Goal: Navigation & Orientation: Find specific page/section

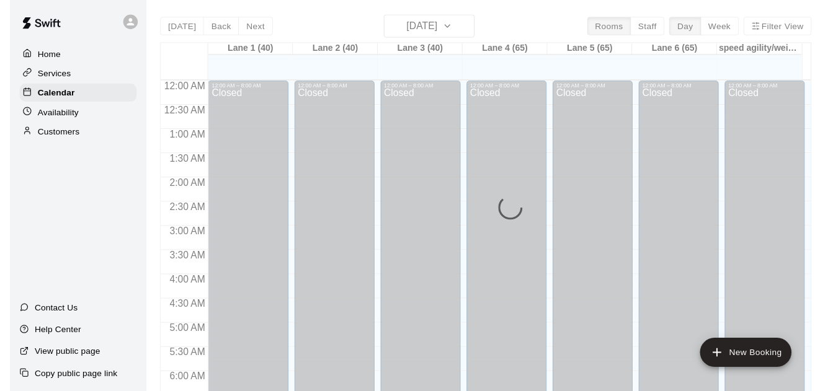
scroll to position [803, 0]
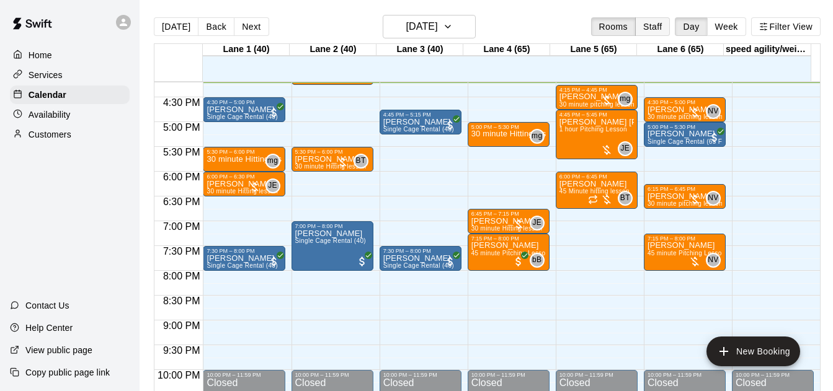
click at [655, 29] on button "Staff" at bounding box center [652, 26] width 35 height 19
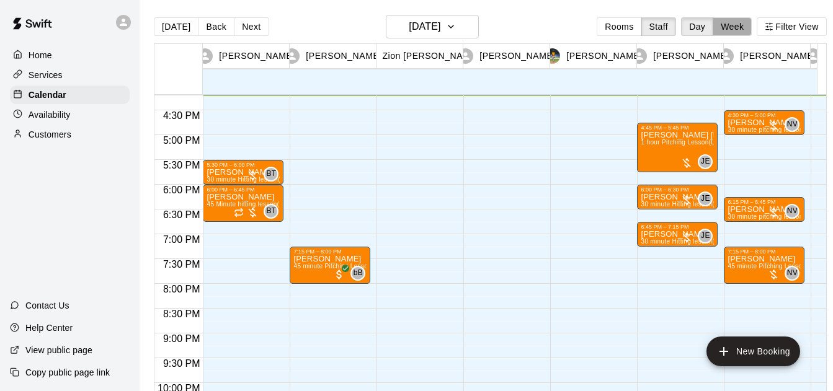
click at [751, 25] on button "Week" at bounding box center [731, 26] width 39 height 19
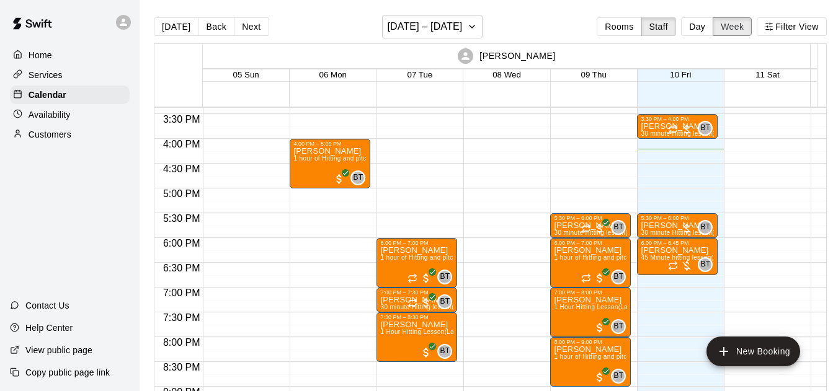
scroll to position [759, 0]
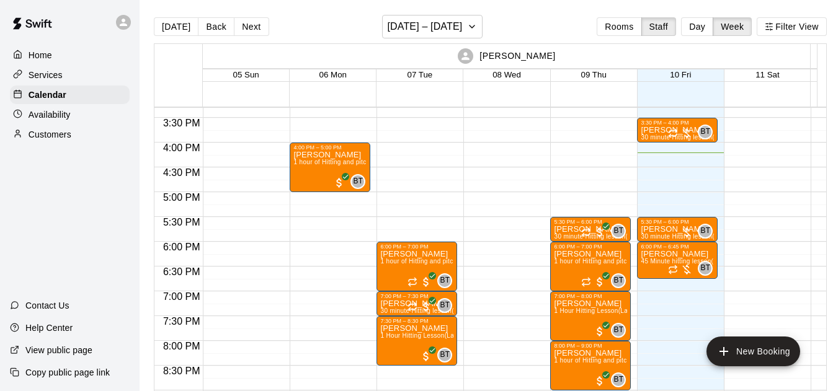
click at [253, 21] on button "Next" at bounding box center [251, 26] width 35 height 19
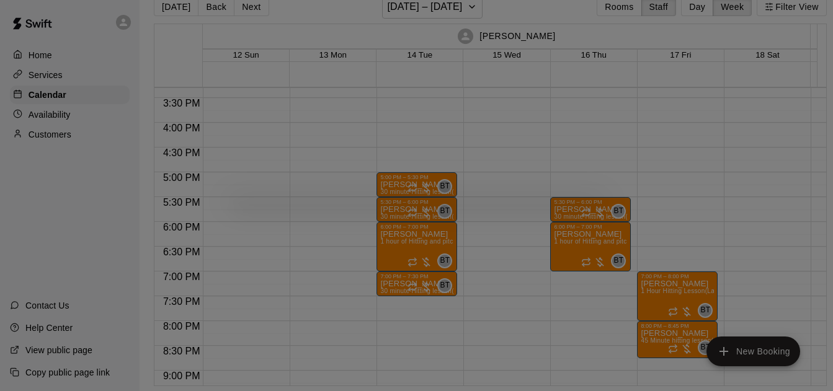
scroll to position [20, 0]
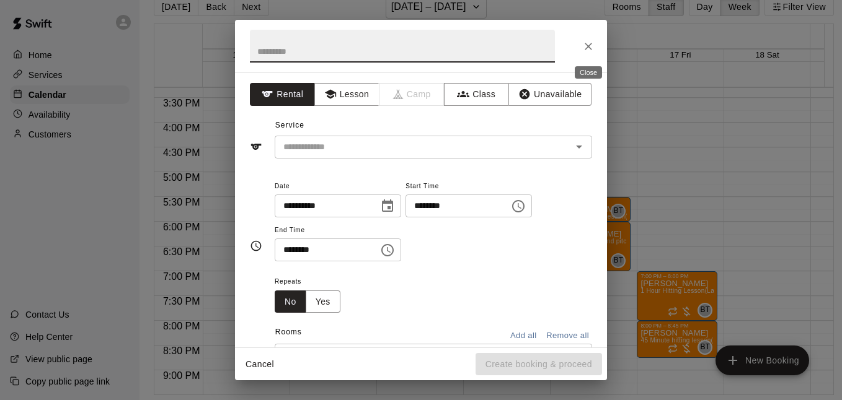
drag, startPoint x: 589, startPoint y: 48, endPoint x: 618, endPoint y: 66, distance: 34.2
click at [589, 48] on icon "Close" at bounding box center [588, 46] width 12 height 12
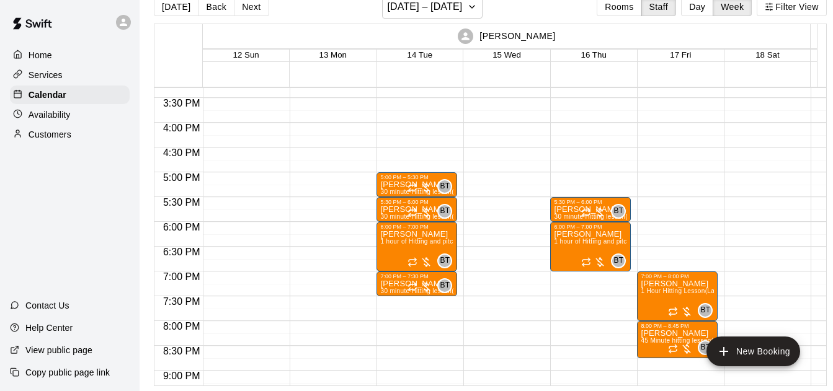
click at [548, 37] on div "[PERSON_NAME]" at bounding box center [507, 36] width 604 height 24
click at [547, 37] on div "[PERSON_NAME]" at bounding box center [507, 36] width 604 height 24
drag, startPoint x: 547, startPoint y: 37, endPoint x: 543, endPoint y: 29, distance: 8.3
click at [543, 29] on div "[PERSON_NAME]" at bounding box center [507, 36] width 604 height 24
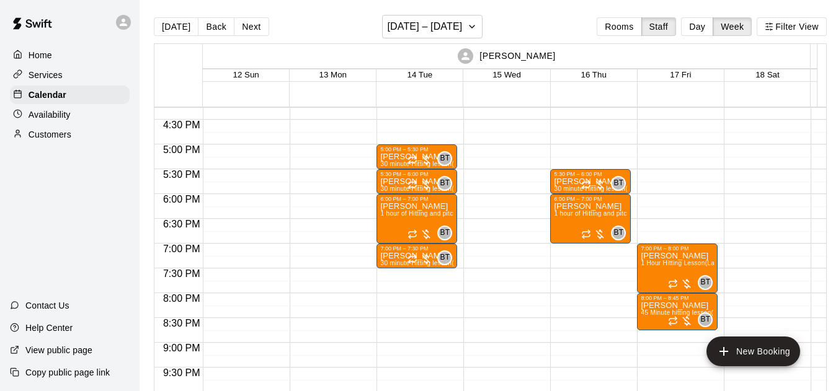
scroll to position [803, 0]
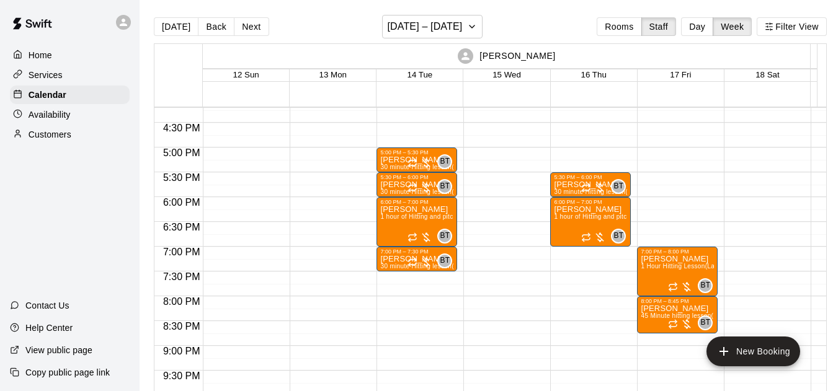
drag, startPoint x: 550, startPoint y: 54, endPoint x: 480, endPoint y: 61, distance: 70.4
click at [480, 61] on div "[PERSON_NAME]" at bounding box center [507, 56] width 604 height 24
click at [597, 51] on div "[PERSON_NAME]" at bounding box center [507, 56] width 604 height 24
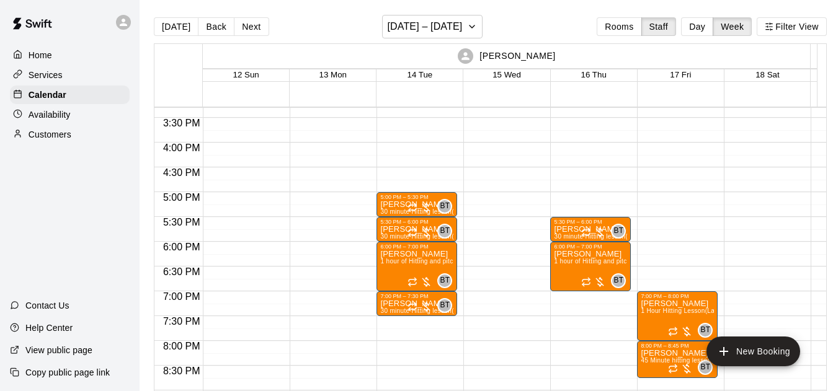
scroll to position [29, 0]
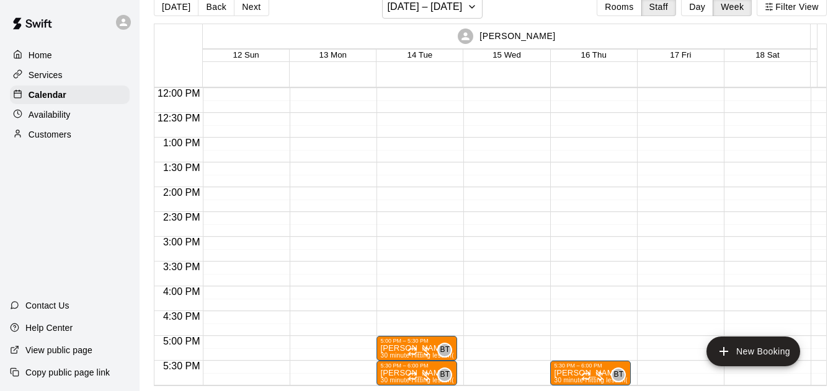
drag, startPoint x: 433, startPoint y: 73, endPoint x: 332, endPoint y: 45, distance: 105.4
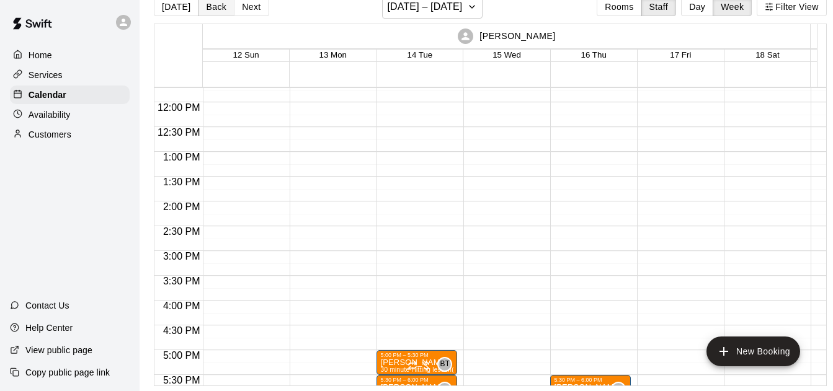
scroll to position [0, 0]
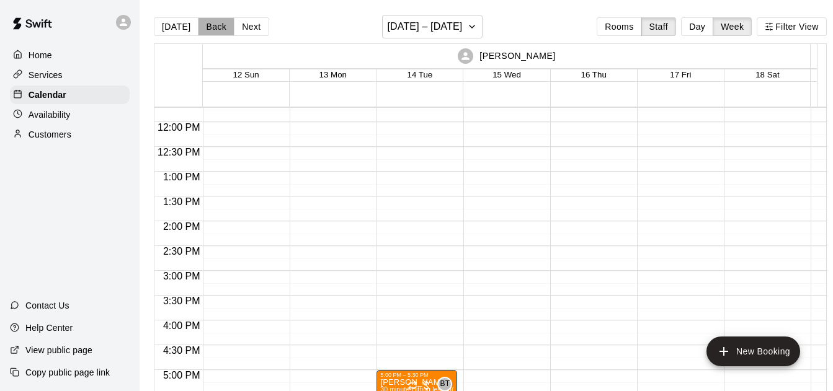
drag, startPoint x: 221, startPoint y: 29, endPoint x: 375, endPoint y: 108, distance: 173.6
click at [221, 30] on button "Back" at bounding box center [216, 26] width 37 height 19
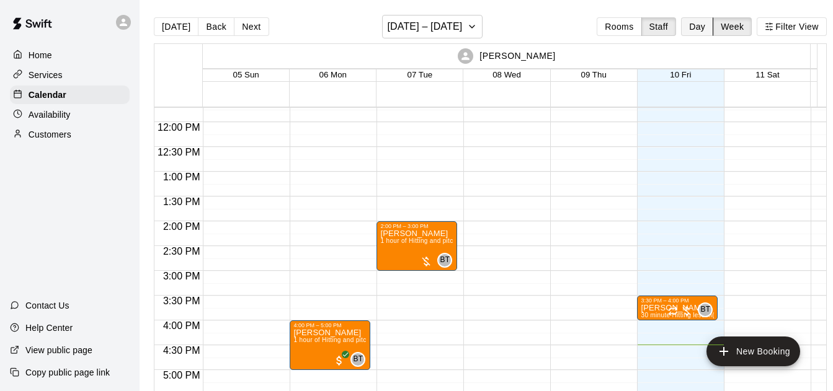
click at [706, 25] on button "Day" at bounding box center [697, 26] width 32 height 19
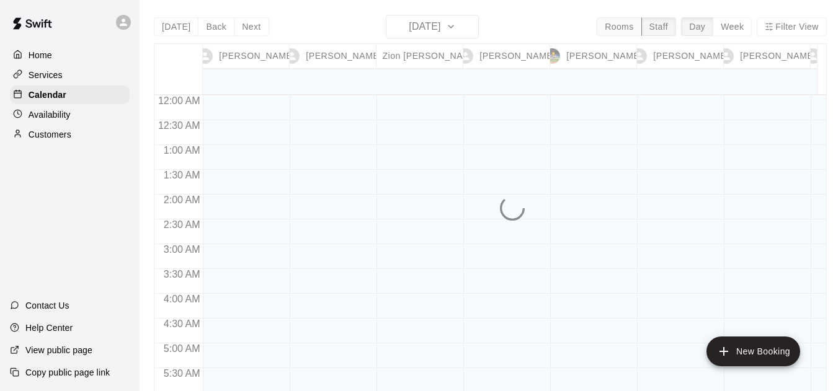
click at [630, 32] on button "Rooms" at bounding box center [618, 26] width 45 height 19
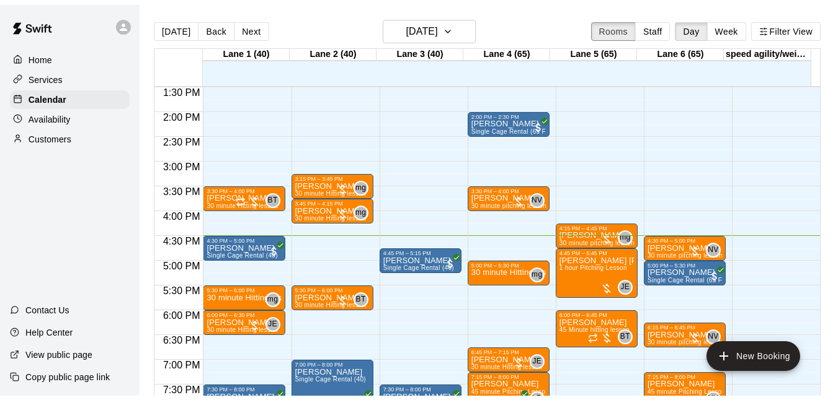
scroll to position [669, 0]
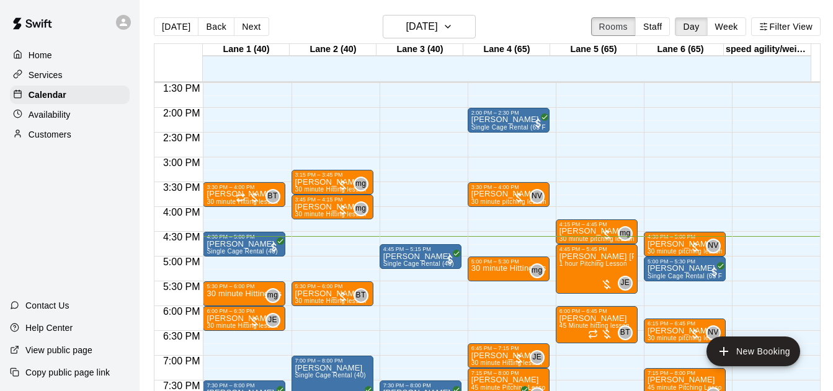
click at [591, 17] on button "Rooms" at bounding box center [613, 26] width 45 height 19
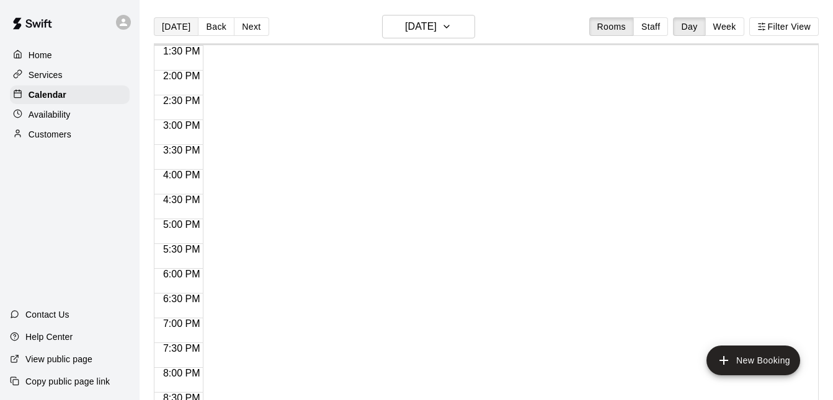
drag, startPoint x: 174, startPoint y: 27, endPoint x: 175, endPoint y: 33, distance: 6.5
click at [175, 33] on button "[DATE]" at bounding box center [176, 26] width 45 height 19
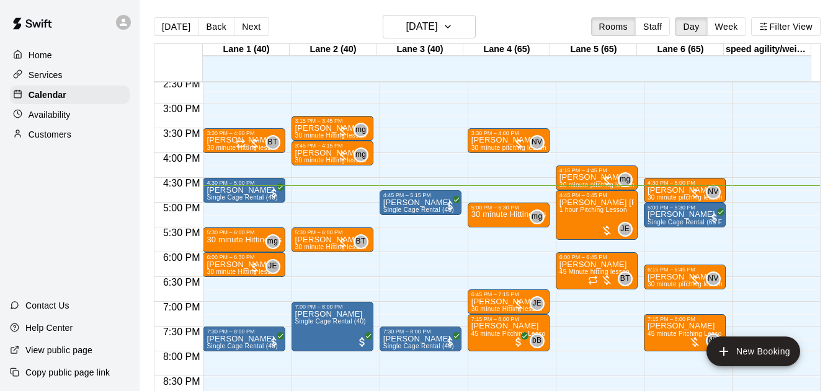
scroll to position [722, 0]
